Goal: Information Seeking & Learning: Learn about a topic

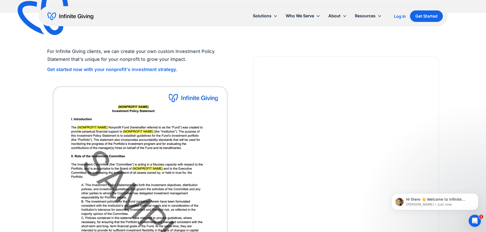
scroll to position [1275, 0]
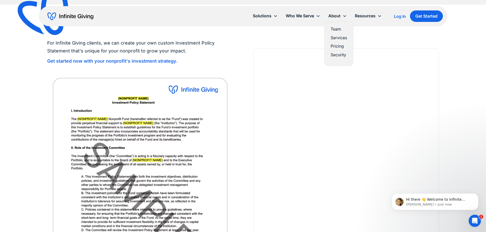
click at [337, 45] on link "Pricing" at bounding box center [339, 46] width 16 height 7
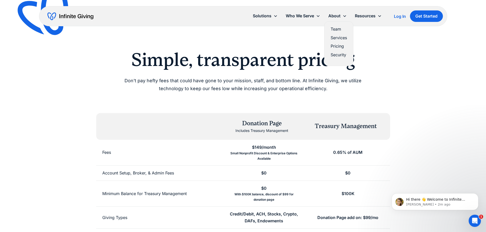
click at [341, 38] on link "Services" at bounding box center [339, 37] width 16 height 7
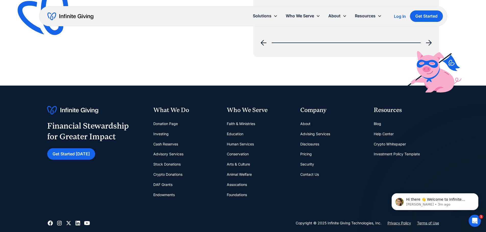
scroll to position [842, 0]
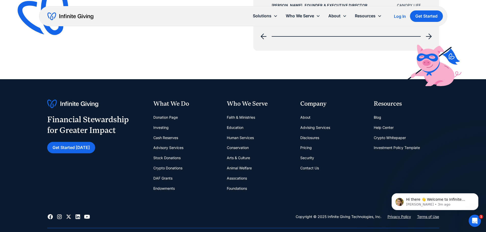
click at [172, 118] on link "Donation Page" at bounding box center [165, 117] width 24 height 10
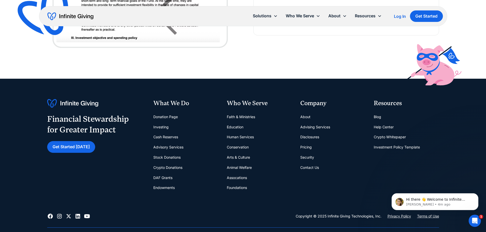
scroll to position [1122, 0]
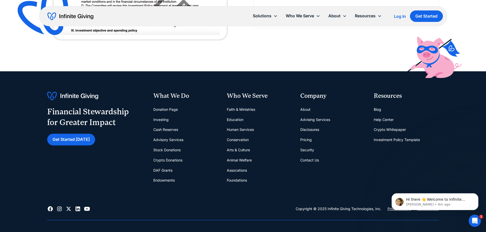
click at [162, 118] on link "Investing" at bounding box center [160, 120] width 15 height 10
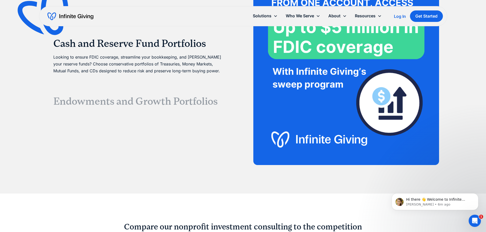
scroll to position [1020, 0]
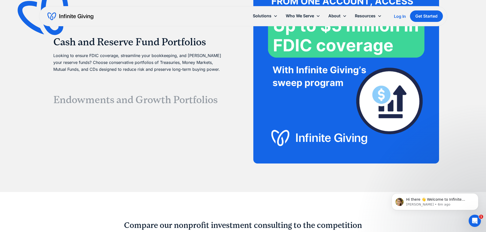
click at [180, 100] on h3 "Endowments and Growth Portfolios" at bounding box center [139, 100] width 173 height 12
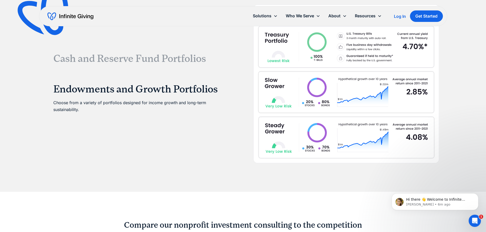
scroll to position [985, 0]
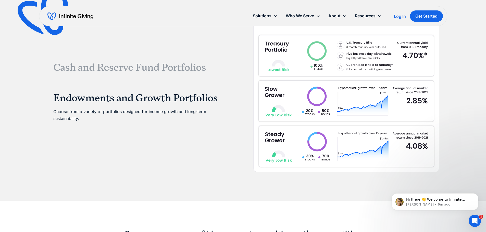
click at [156, 68] on h3 "Cash and Reserve Fund Portfolios" at bounding box center [139, 67] width 173 height 12
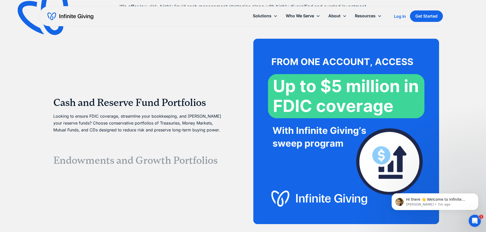
scroll to position [959, 0]
click at [170, 161] on h3 "Endowments and Growth Portfolios" at bounding box center [139, 161] width 173 height 12
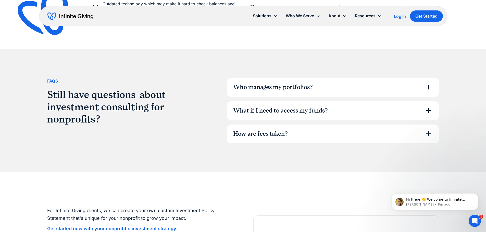
scroll to position [1367, 0]
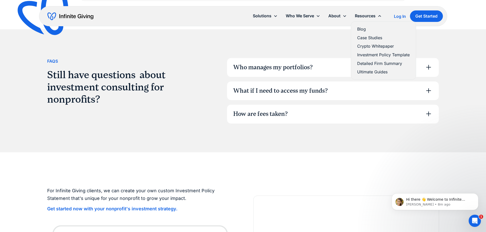
click at [374, 47] on link "Crypto Whitepaper" at bounding box center [383, 46] width 53 height 7
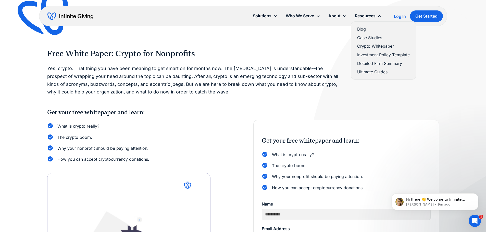
click at [378, 72] on link "Ultimate Guides" at bounding box center [383, 72] width 53 height 7
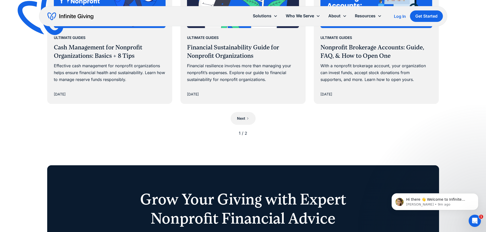
scroll to position [536, 0]
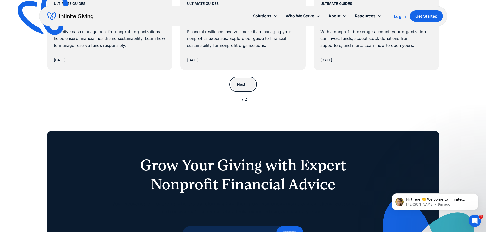
click at [248, 85] on icon "Next Page" at bounding box center [247, 84] width 3 height 3
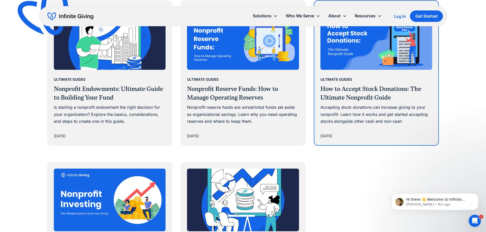
scroll to position [281, 0]
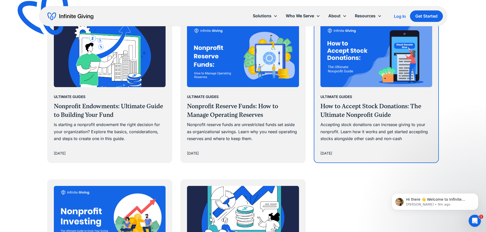
click at [356, 115] on h3 "How to Accept Stock Donations: The Ultimate Nonprofit Guide" at bounding box center [376, 110] width 112 height 17
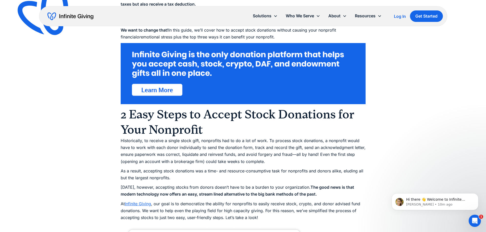
scroll to position [357, 0]
